Goal: Transaction & Acquisition: Book appointment/travel/reservation

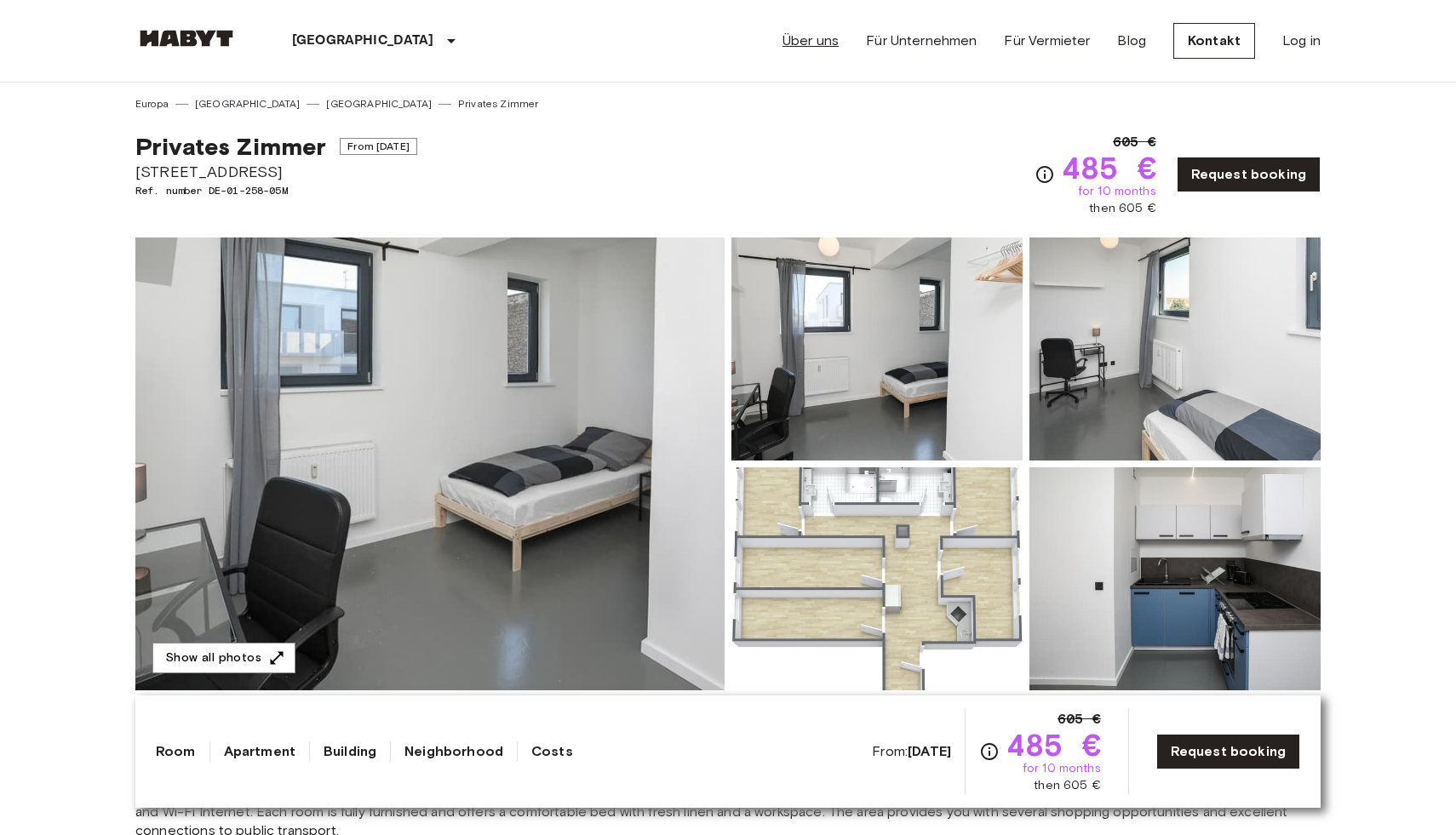
click at [826, 49] on link "Über uns" at bounding box center [810, 40] width 57 height 20
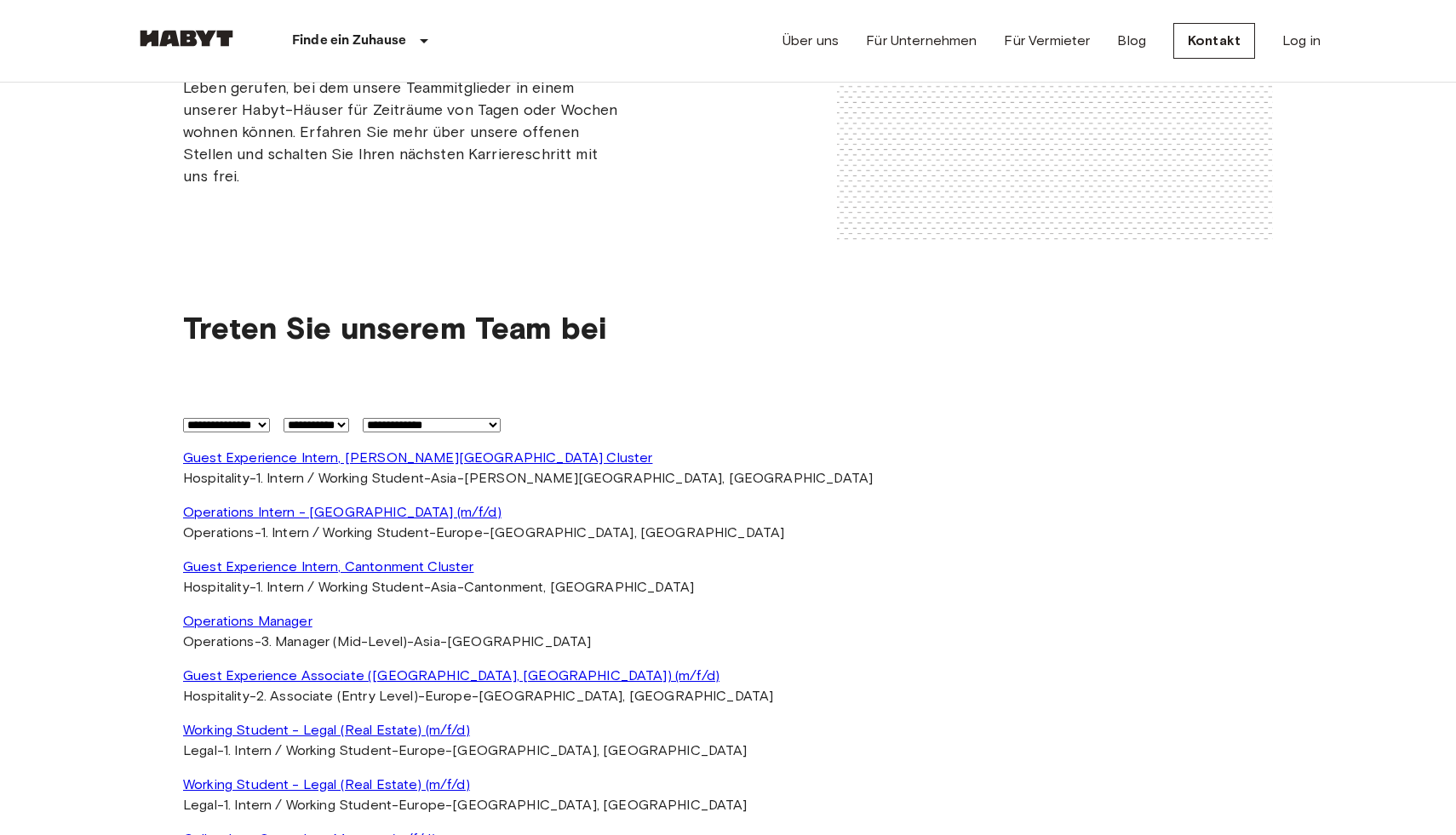
scroll to position [4038, 0]
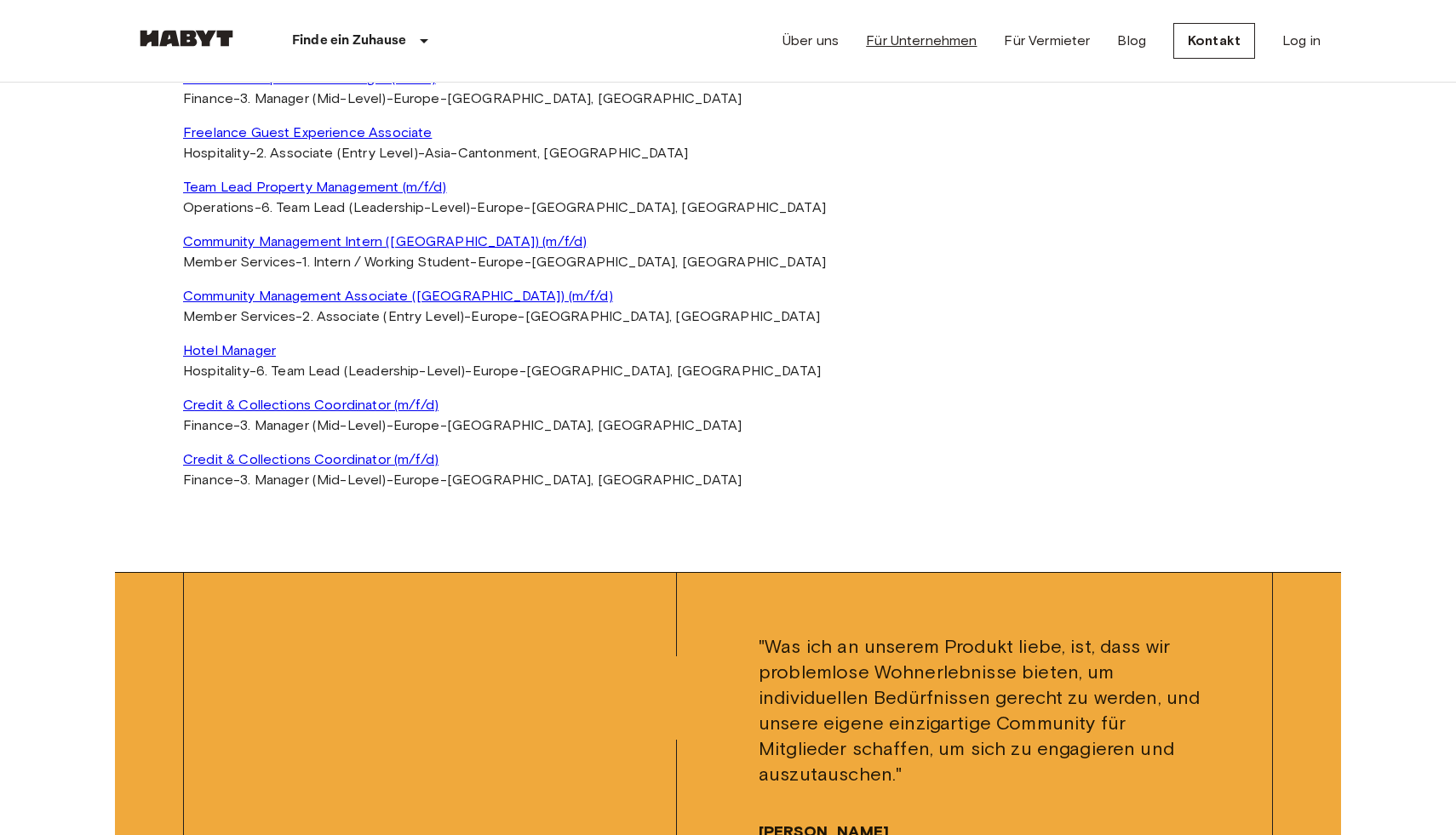
click at [940, 44] on link "Für Unternehmen" at bounding box center [920, 40] width 110 height 20
click at [196, 41] on img at bounding box center [186, 38] width 102 height 17
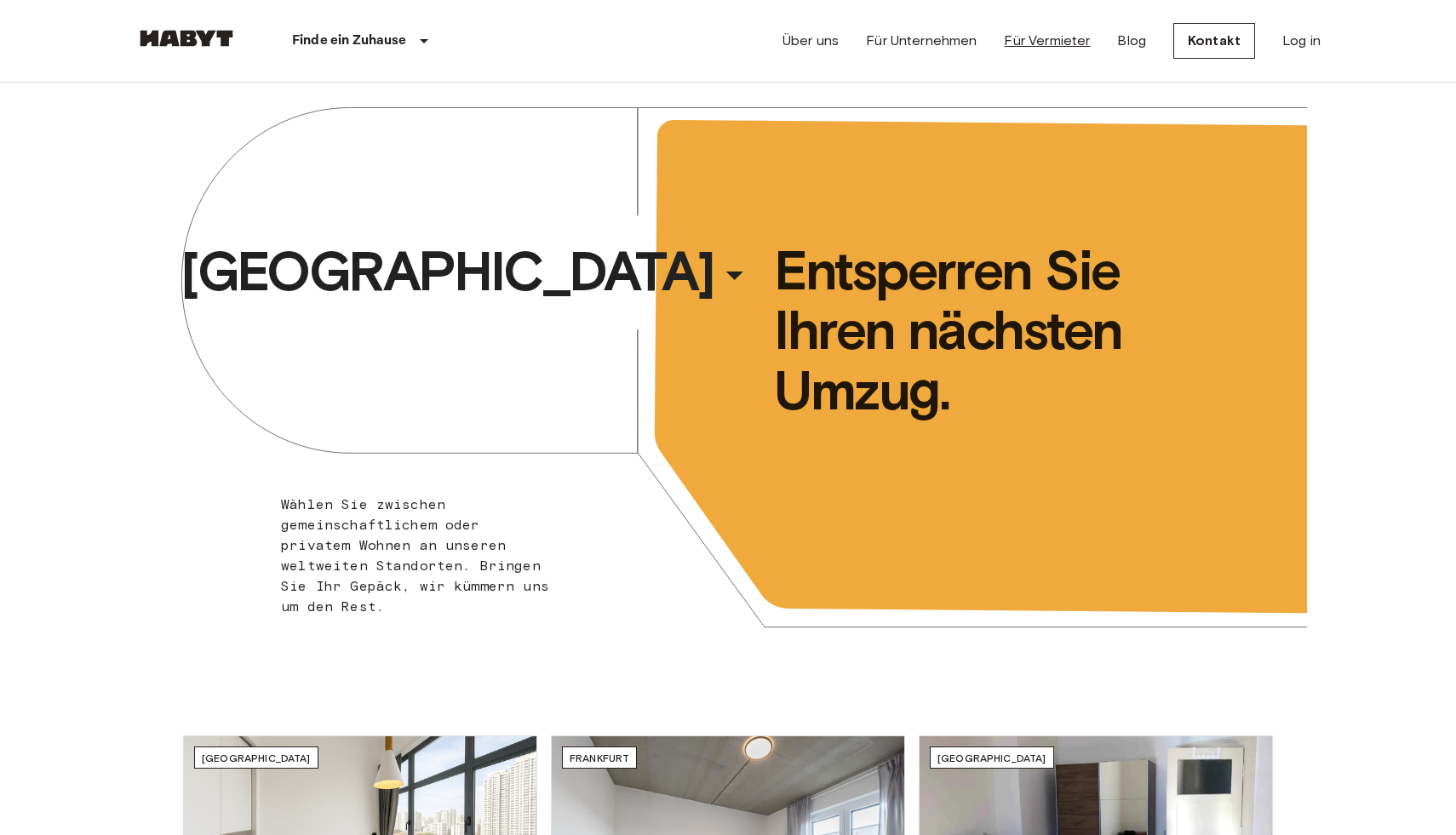
click at [1042, 36] on link "Für Vermieter" at bounding box center [1047, 40] width 86 height 20
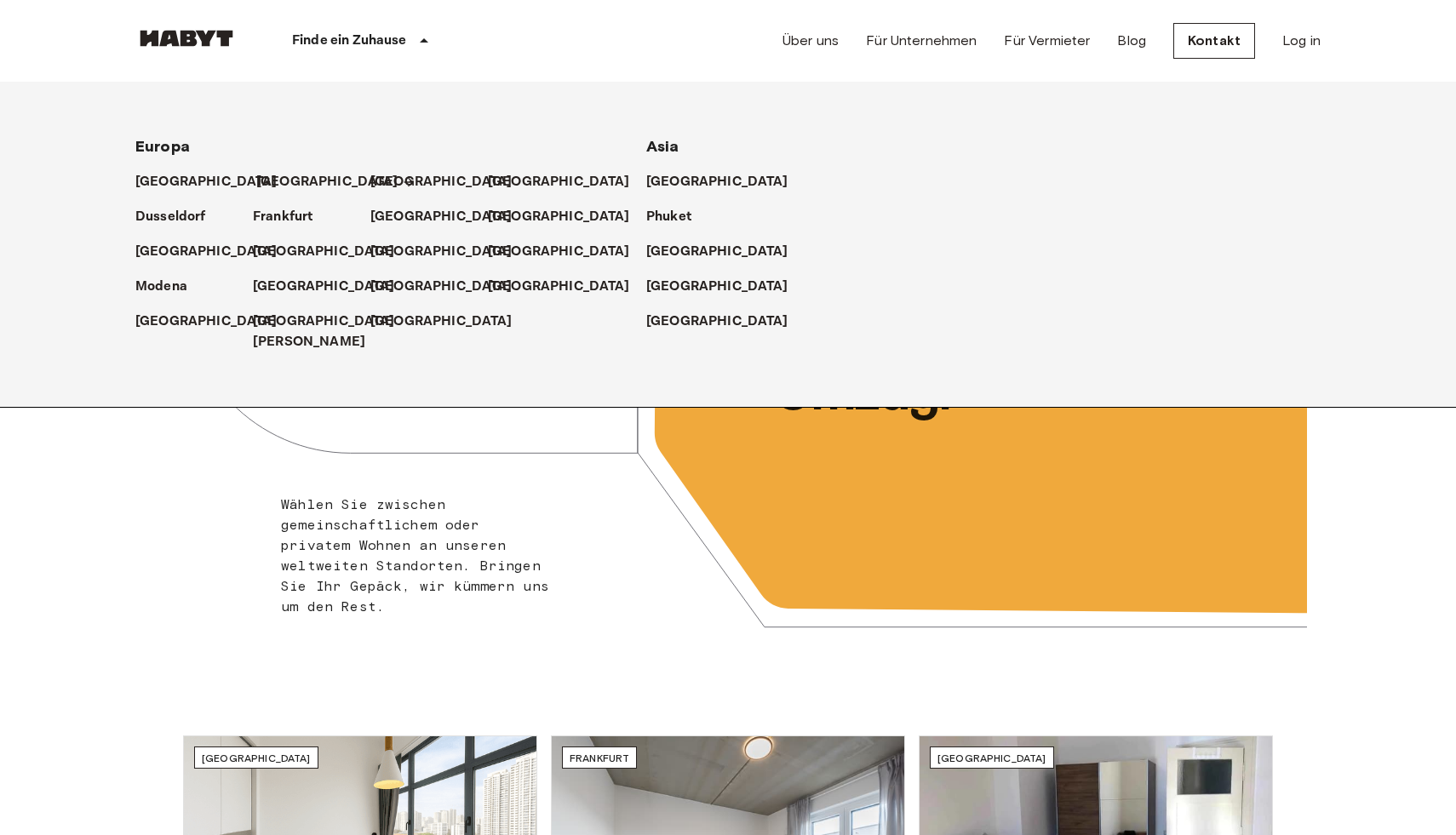
click at [275, 184] on p "[GEOGRAPHIC_DATA]" at bounding box center [327, 181] width 142 height 20
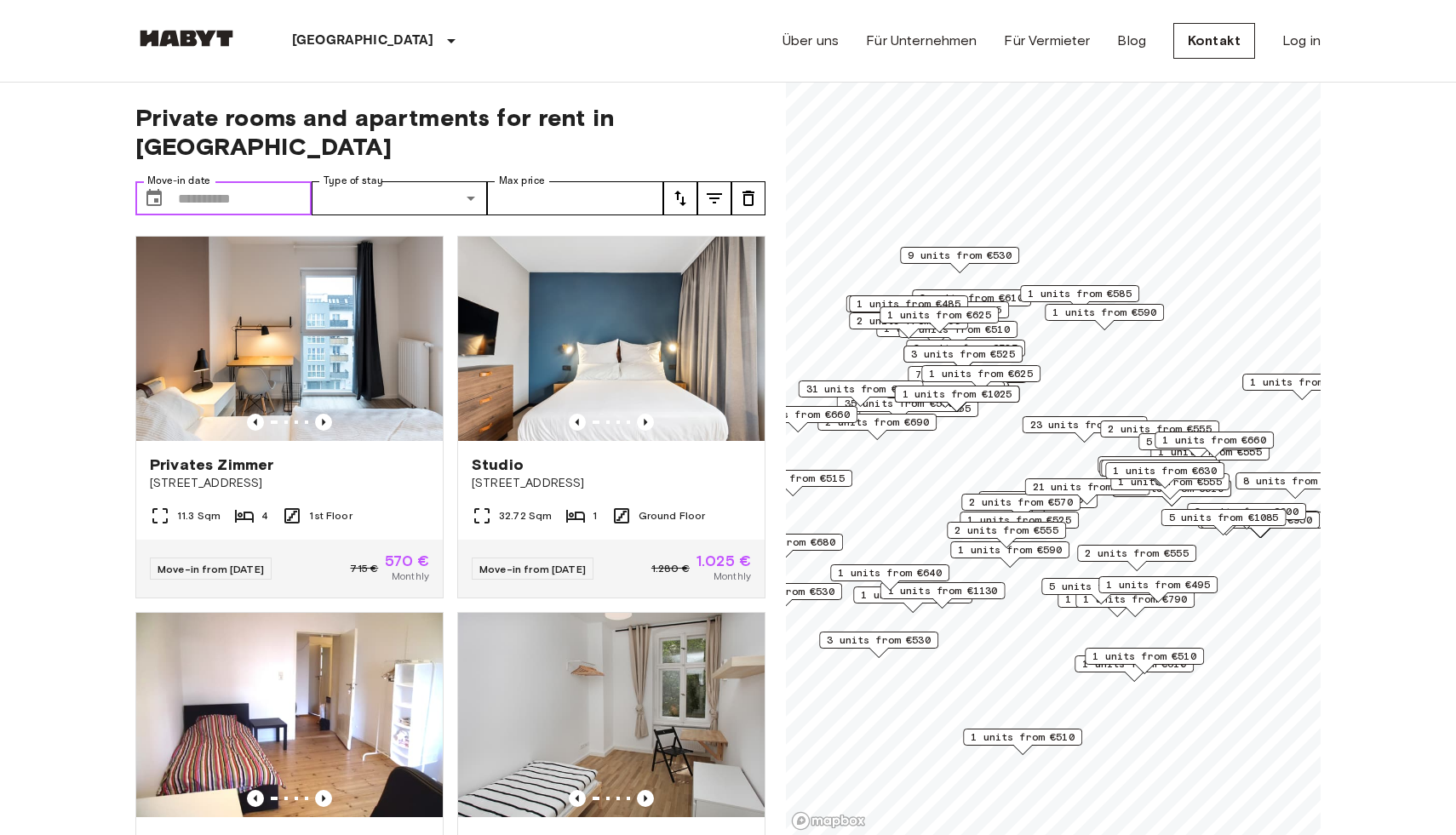
click at [192, 181] on input "Move-in date" at bounding box center [244, 198] width 133 height 34
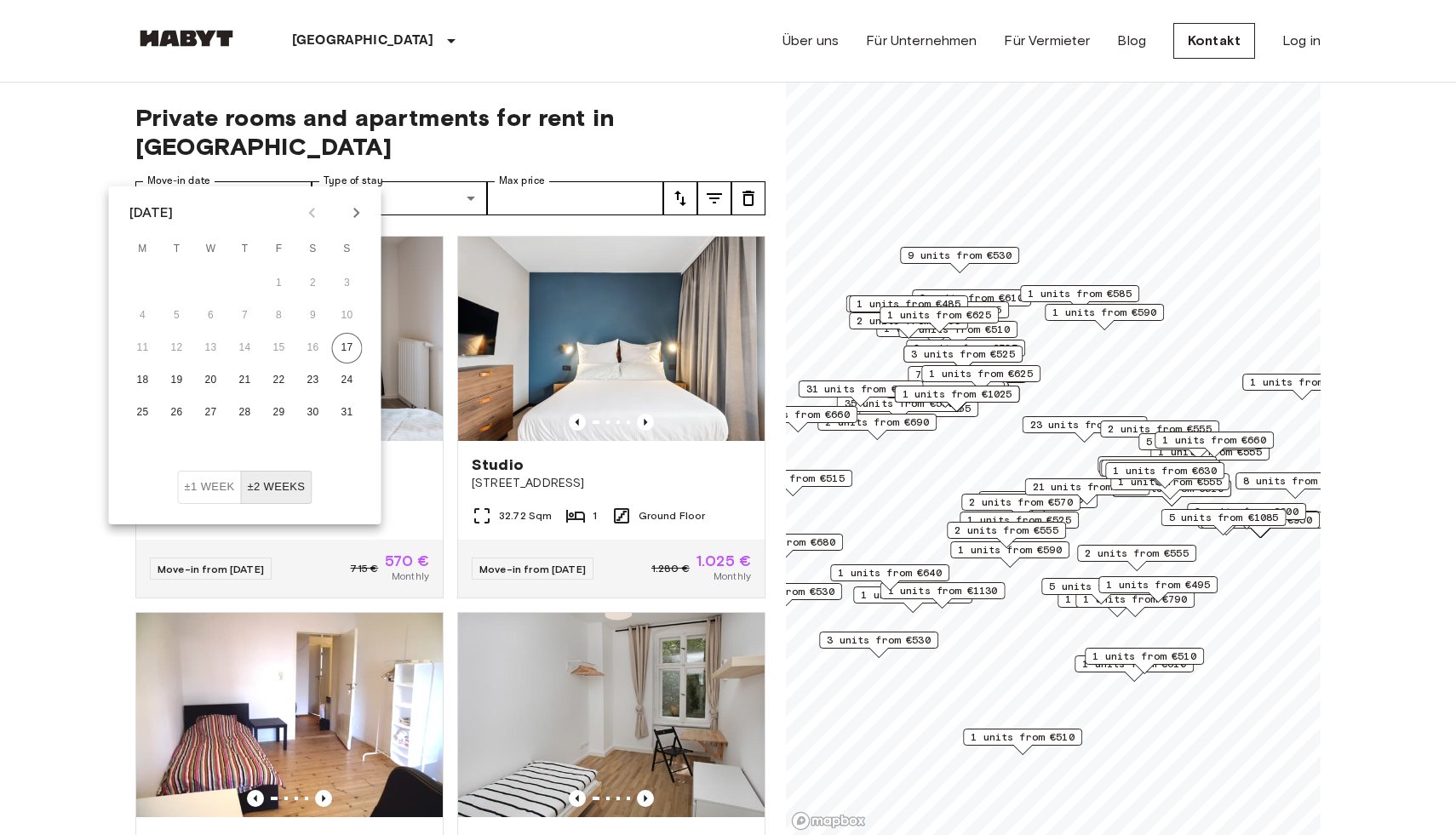
click at [360, 207] on icon "Next month" at bounding box center [356, 212] width 20 height 20
click at [320, 279] on button "1" at bounding box center [314, 283] width 31 height 31
type input "**********"
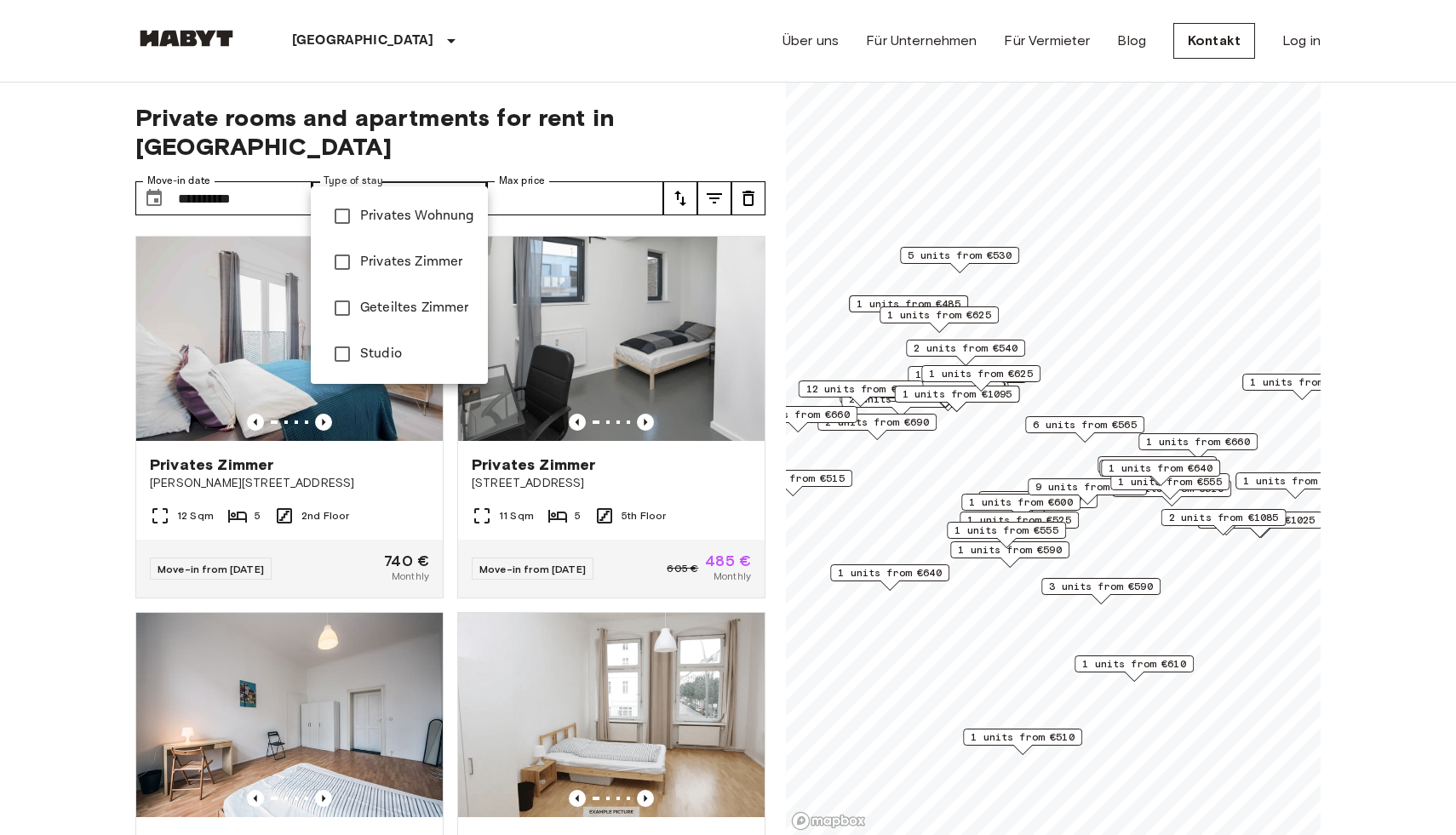
click at [401, 354] on span "Studio" at bounding box center [417, 353] width 114 height 20
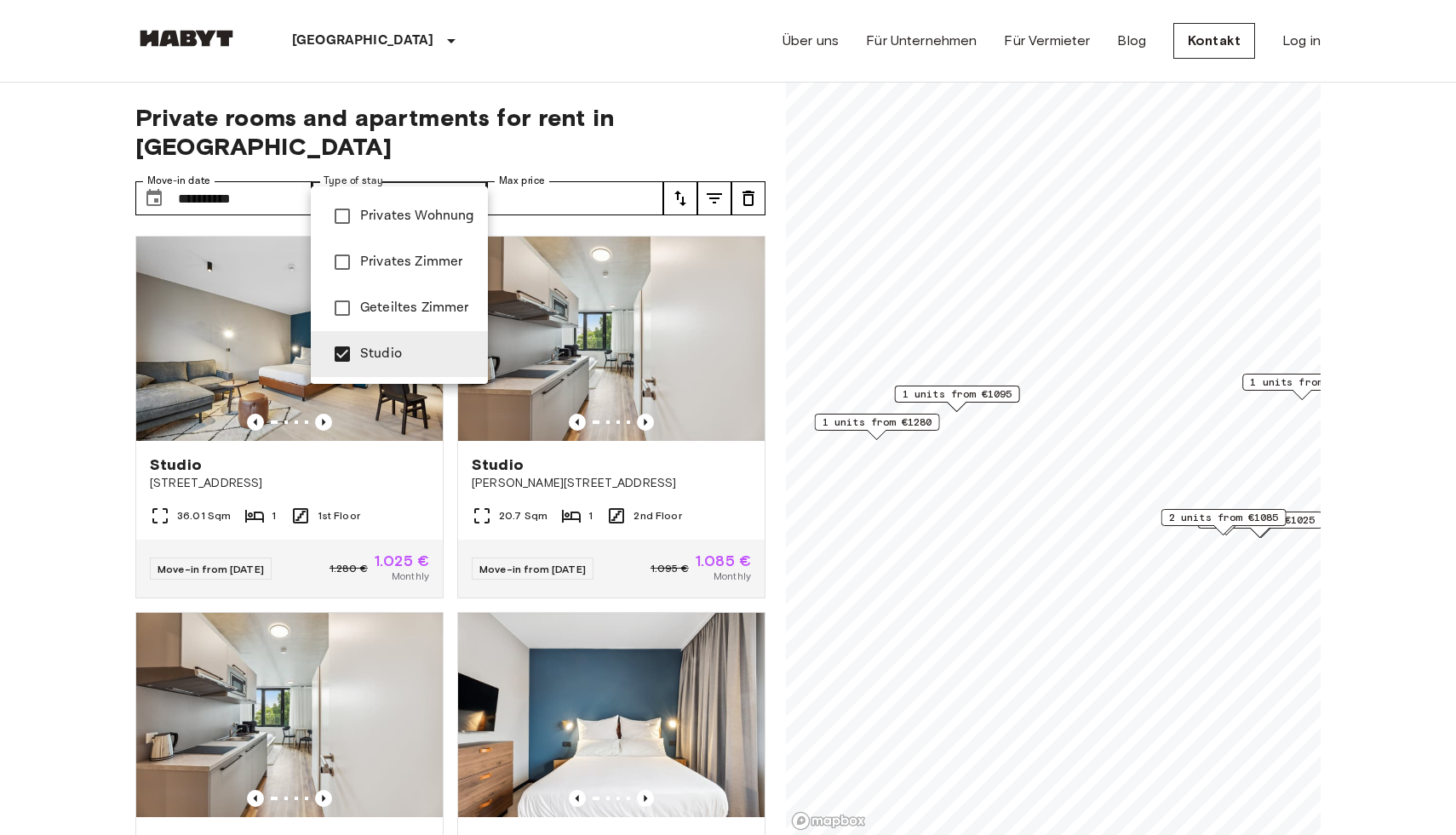
click at [46, 447] on div at bounding box center [728, 418] width 1456 height 835
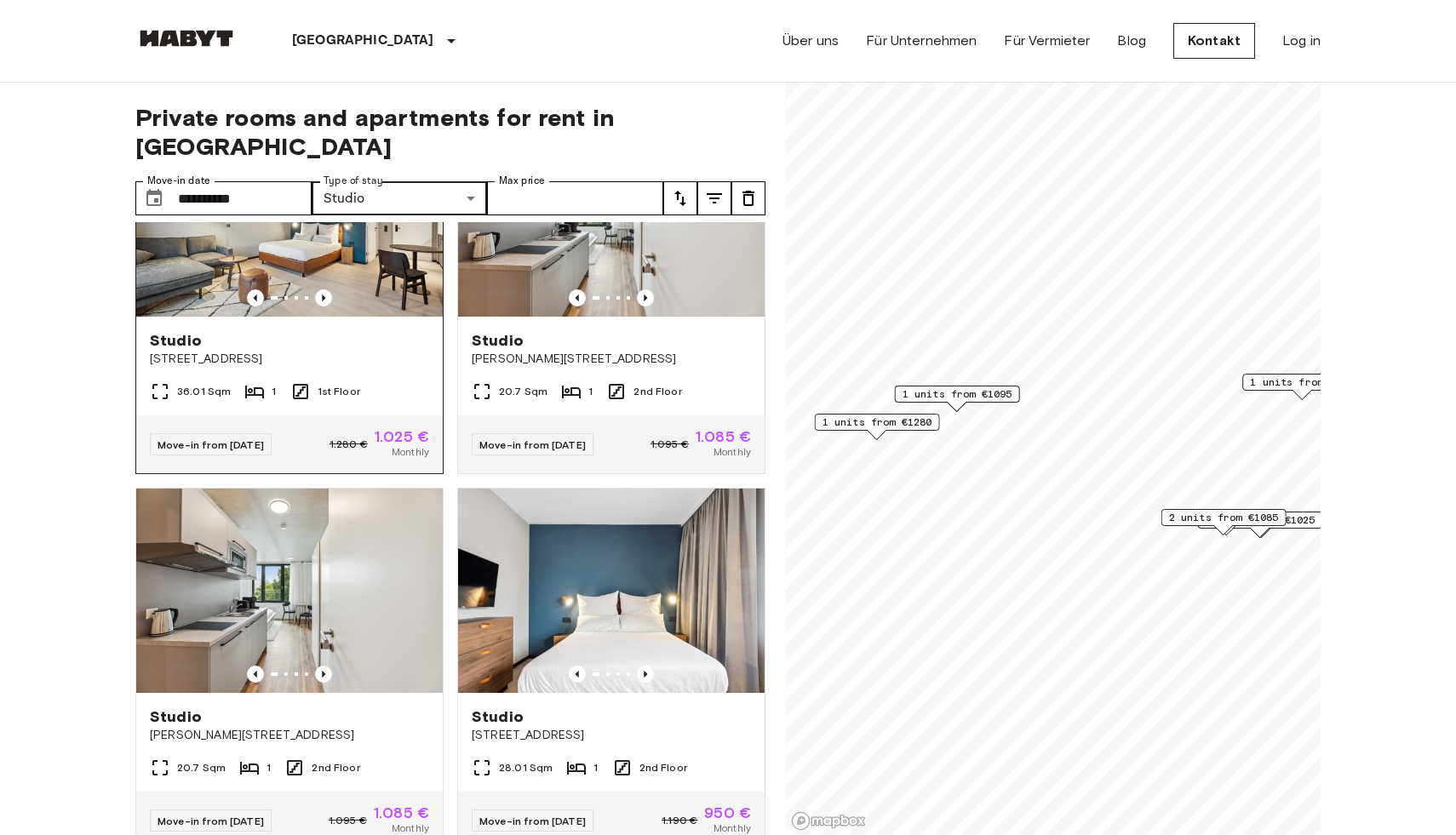
scroll to position [19, 0]
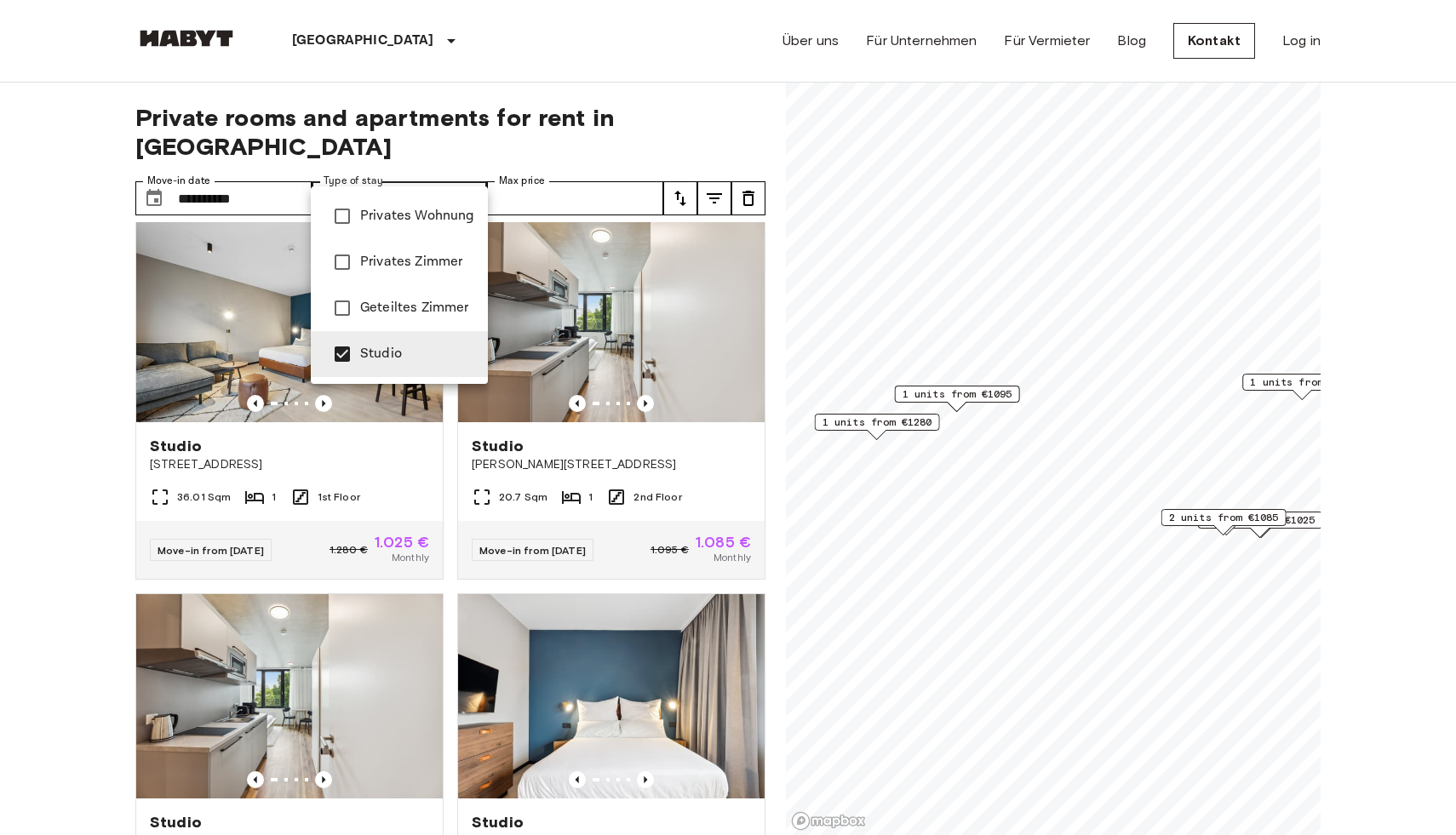
click at [398, 321] on li "Geteiltes Zimmer" at bounding box center [399, 308] width 178 height 46
type input "**********"
click at [74, 410] on div at bounding box center [728, 418] width 1456 height 835
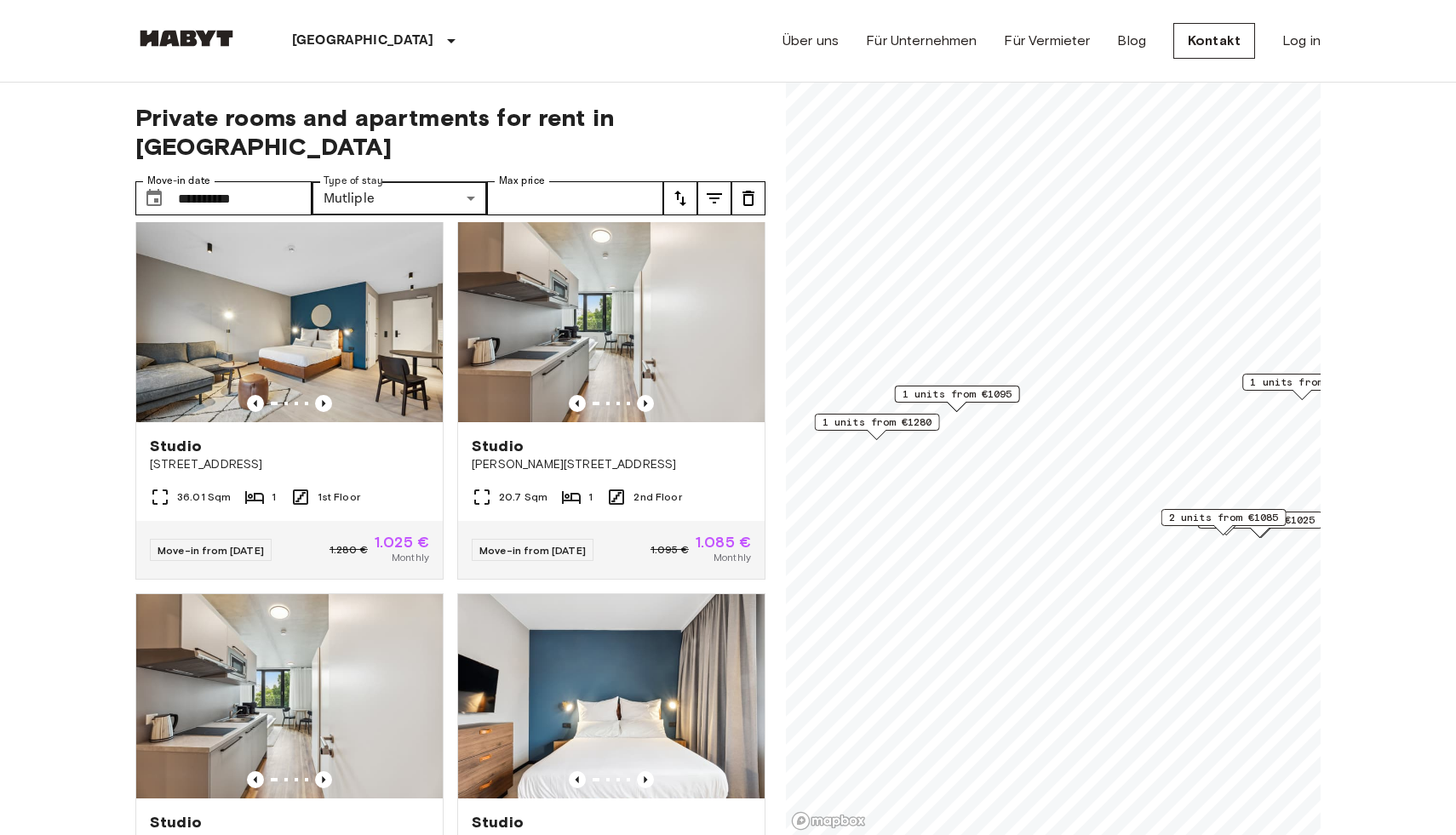
click at [678, 188] on icon "tune" at bounding box center [680, 198] width 20 height 20
click at [706, 239] on li "Lowest price" at bounding box center [748, 232] width 170 height 31
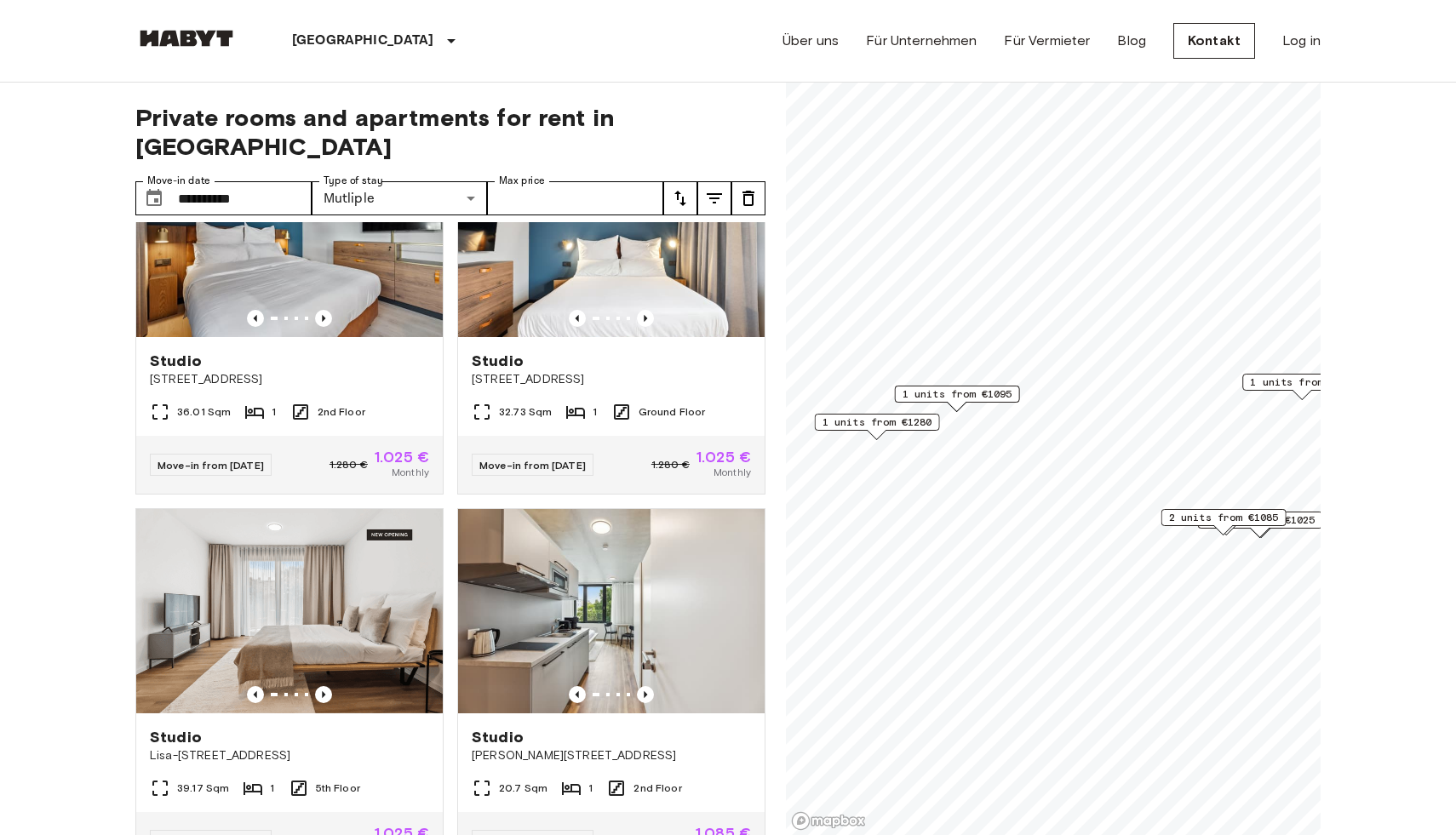
scroll to position [2301, 0]
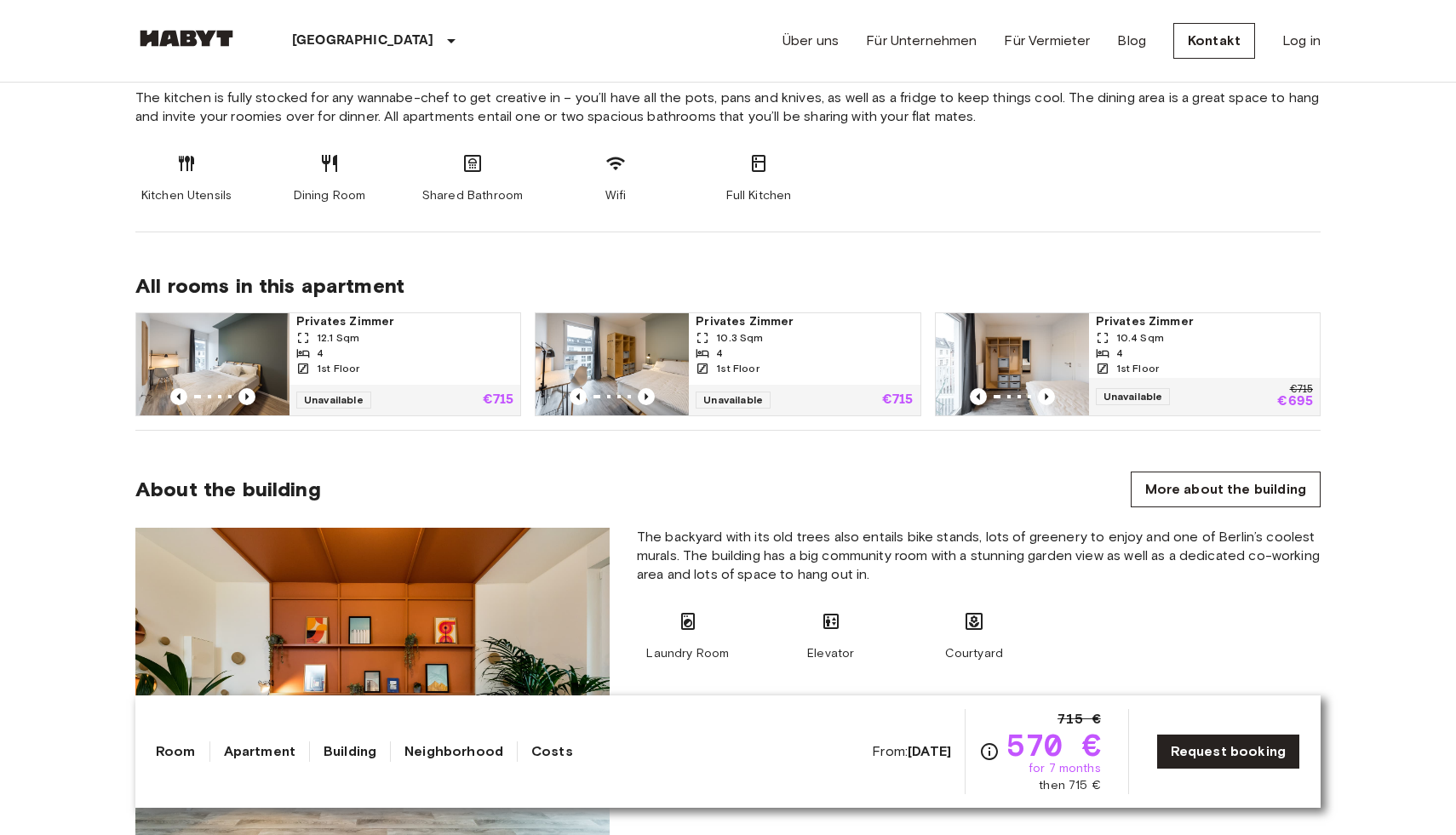
scroll to position [549, 0]
